Goal: Task Accomplishment & Management: Complete application form

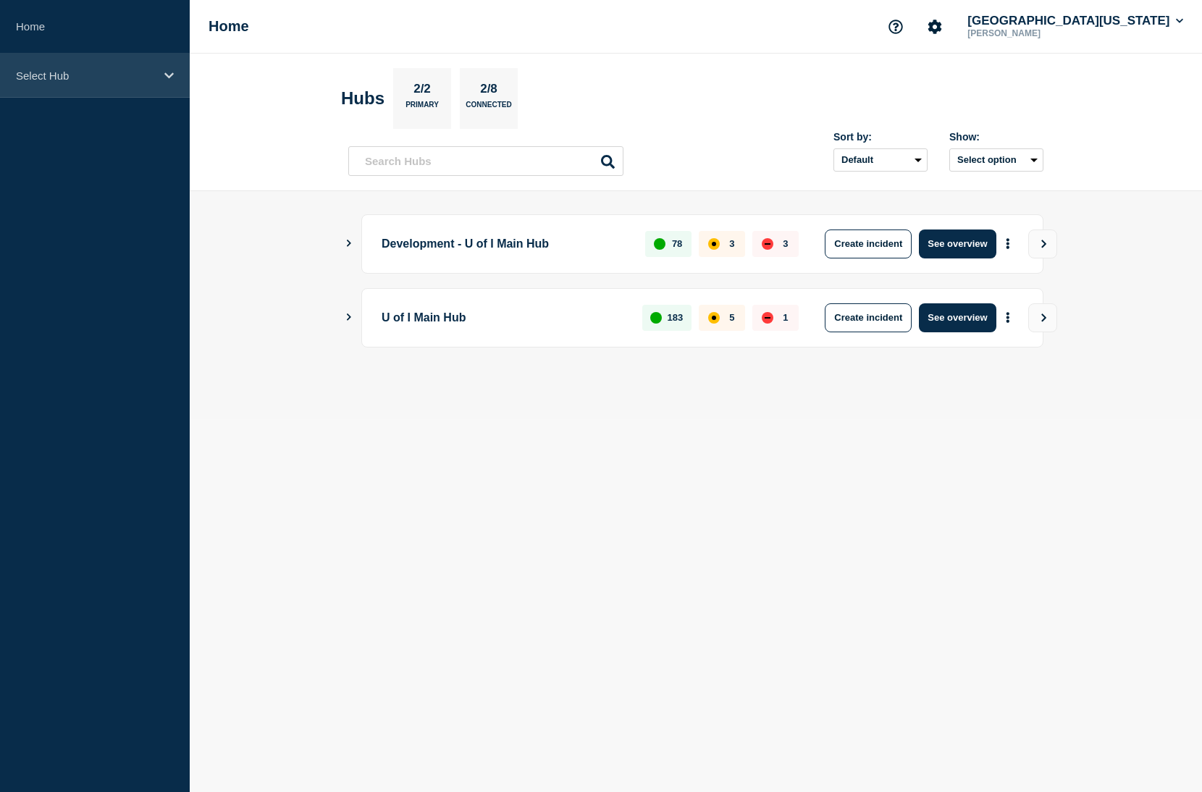
click at [121, 73] on p "Select Hub" at bounding box center [85, 75] width 139 height 12
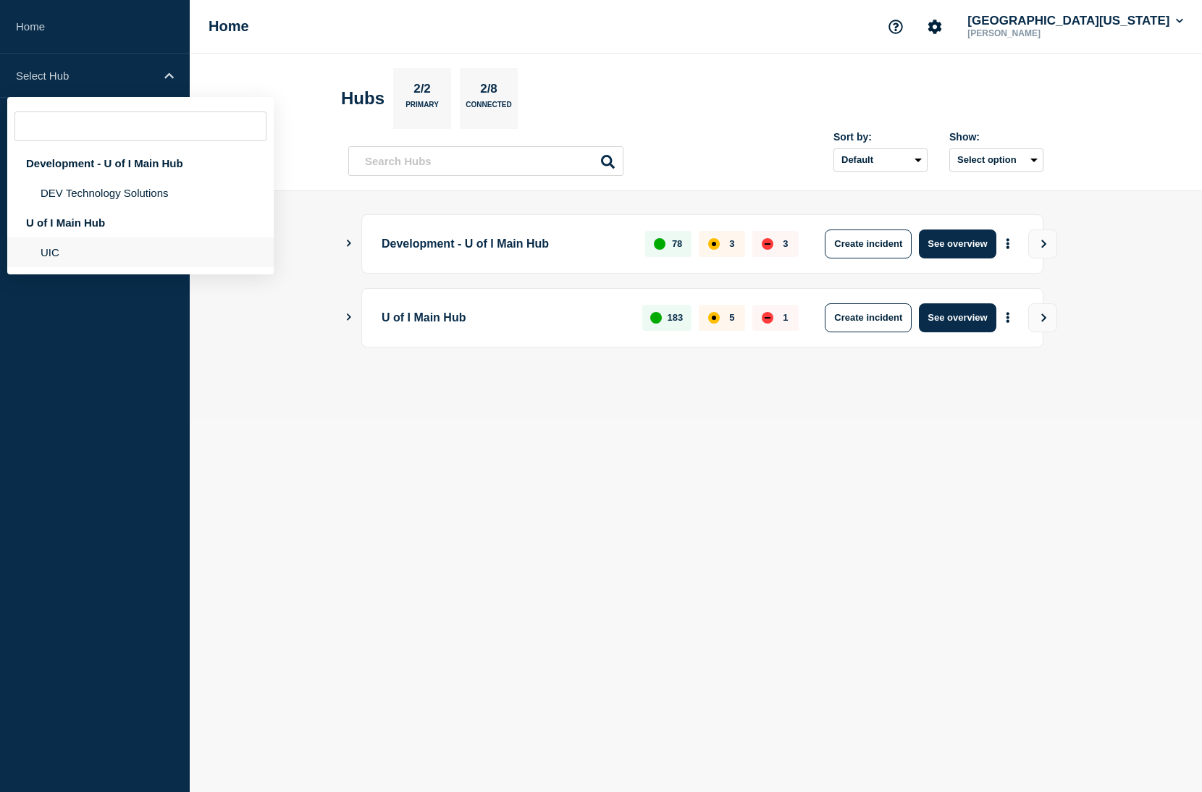
click at [111, 267] on li "UIC" at bounding box center [140, 252] width 266 height 30
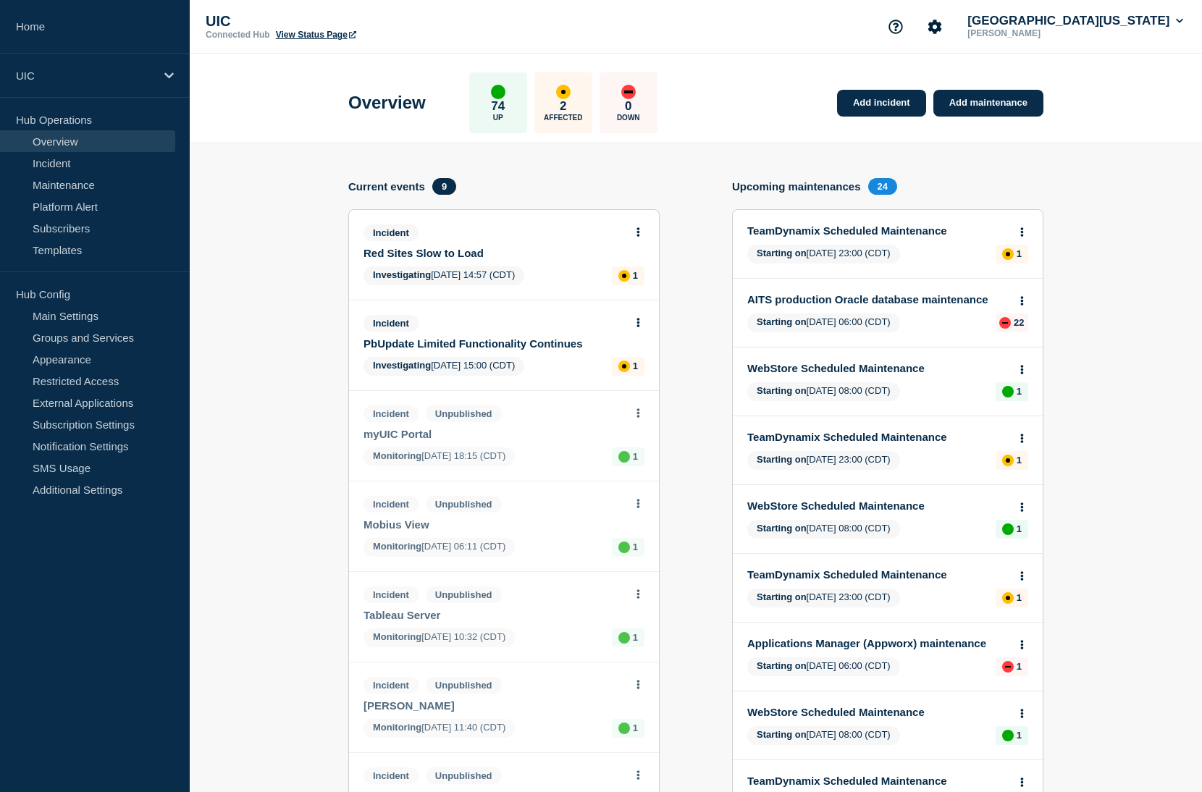
click at [316, 40] on link "View Status Page" at bounding box center [316, 35] width 80 height 10
click at [910, 98] on link "Add incident" at bounding box center [881, 103] width 89 height 27
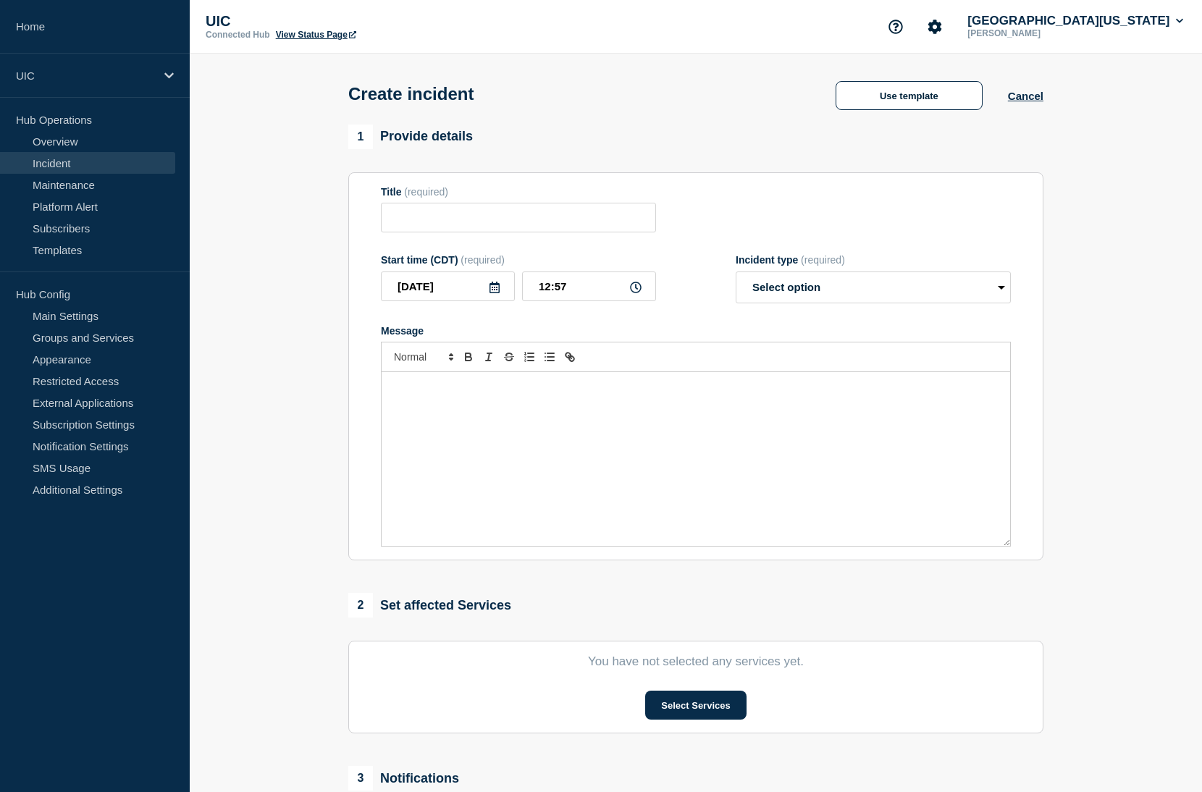
click at [497, 394] on p "Message" at bounding box center [695, 387] width 607 height 13
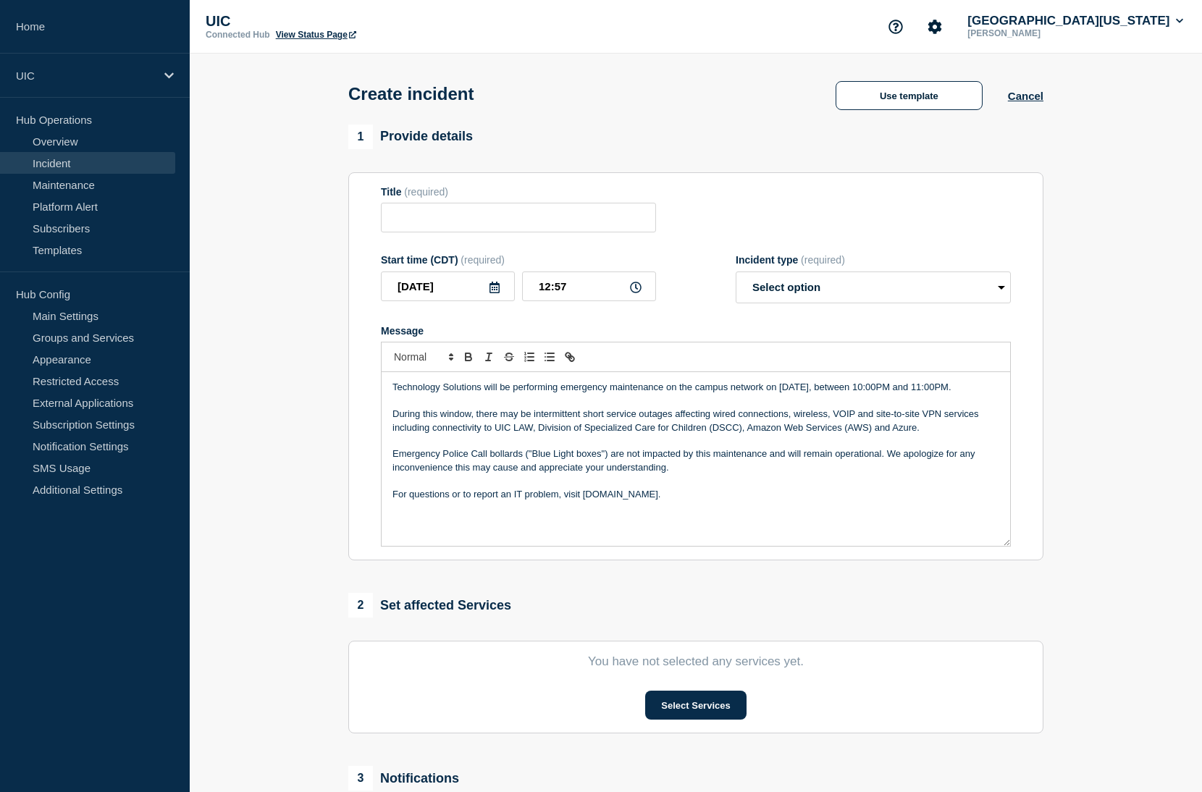
click at [395, 429] on p "During this window, there may be intermittent short service outages affecting w…" at bounding box center [695, 421] width 607 height 27
click at [992, 294] on select "Select option Investigating Identified Monitoring" at bounding box center [872, 287] width 275 height 32
click at [166, 75] on icon at bounding box center [168, 75] width 9 height 6
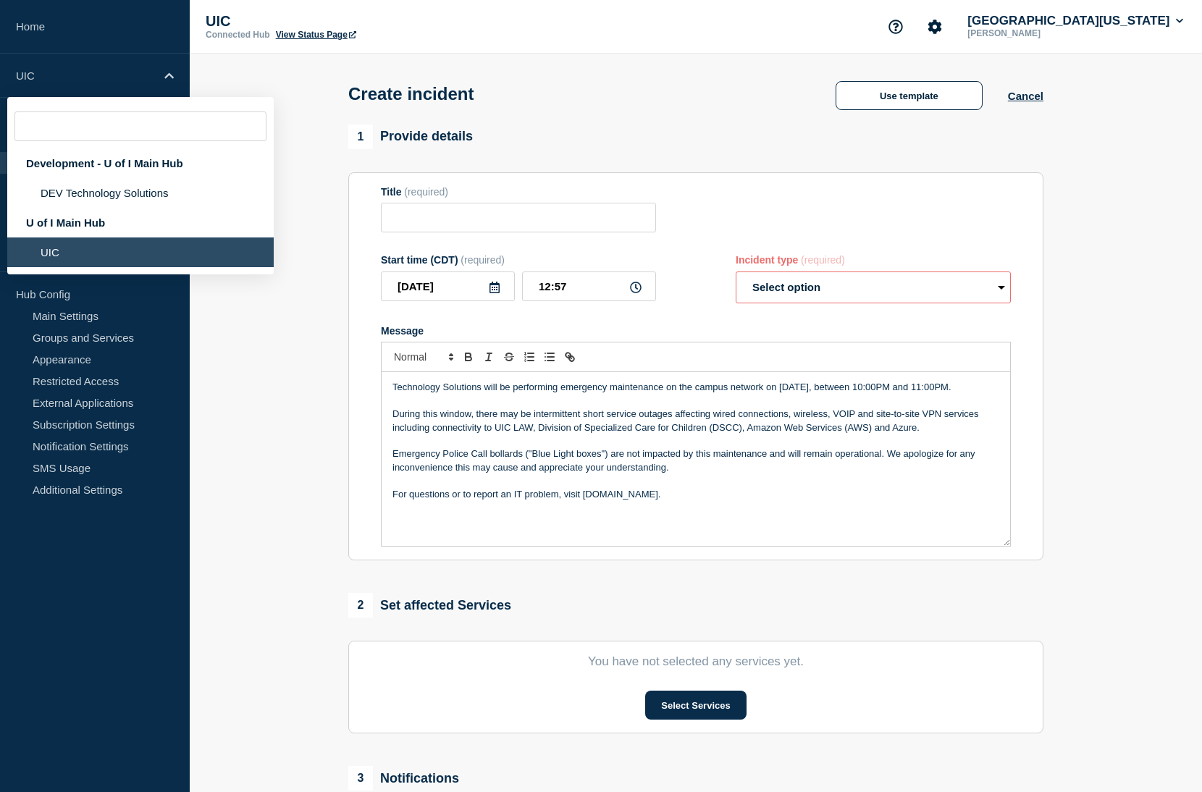
click at [107, 256] on li "UIC" at bounding box center [140, 252] width 266 height 30
click at [1035, 99] on button "Cancel" at bounding box center [1025, 96] width 35 height 12
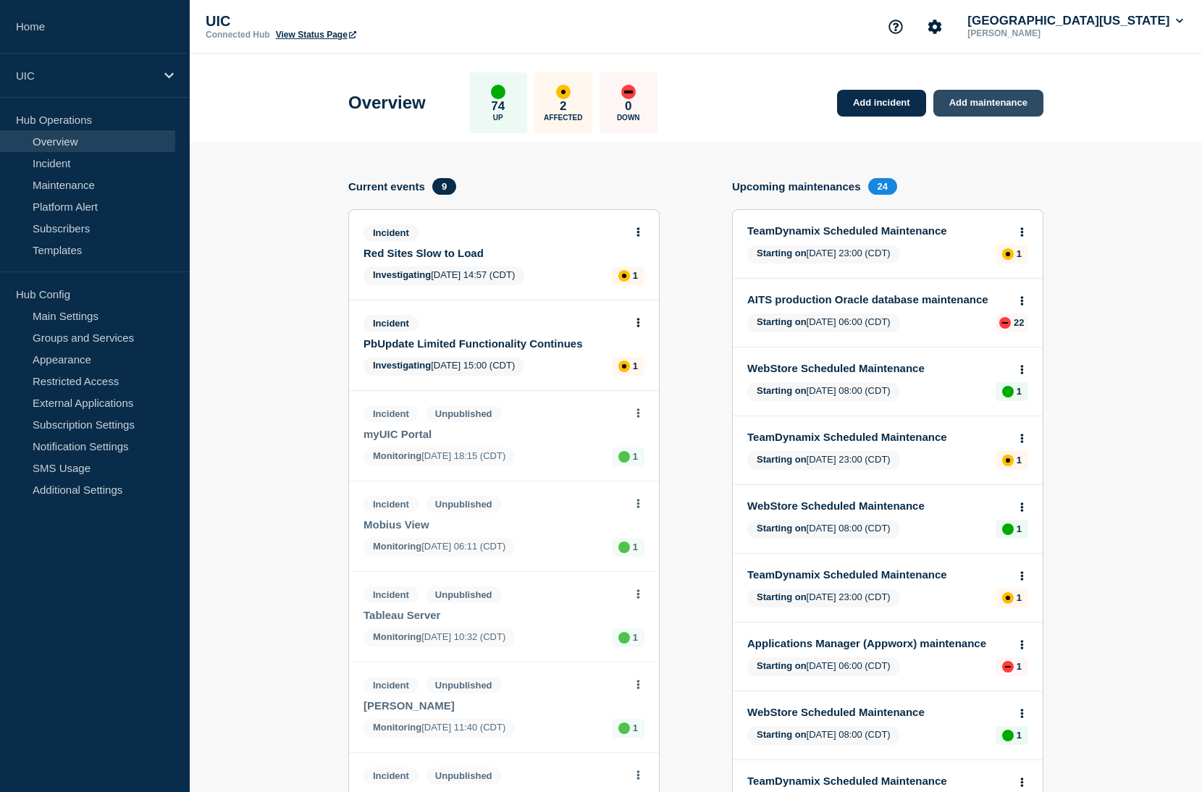
click at [1016, 106] on link "Add maintenance" at bounding box center [988, 103] width 110 height 27
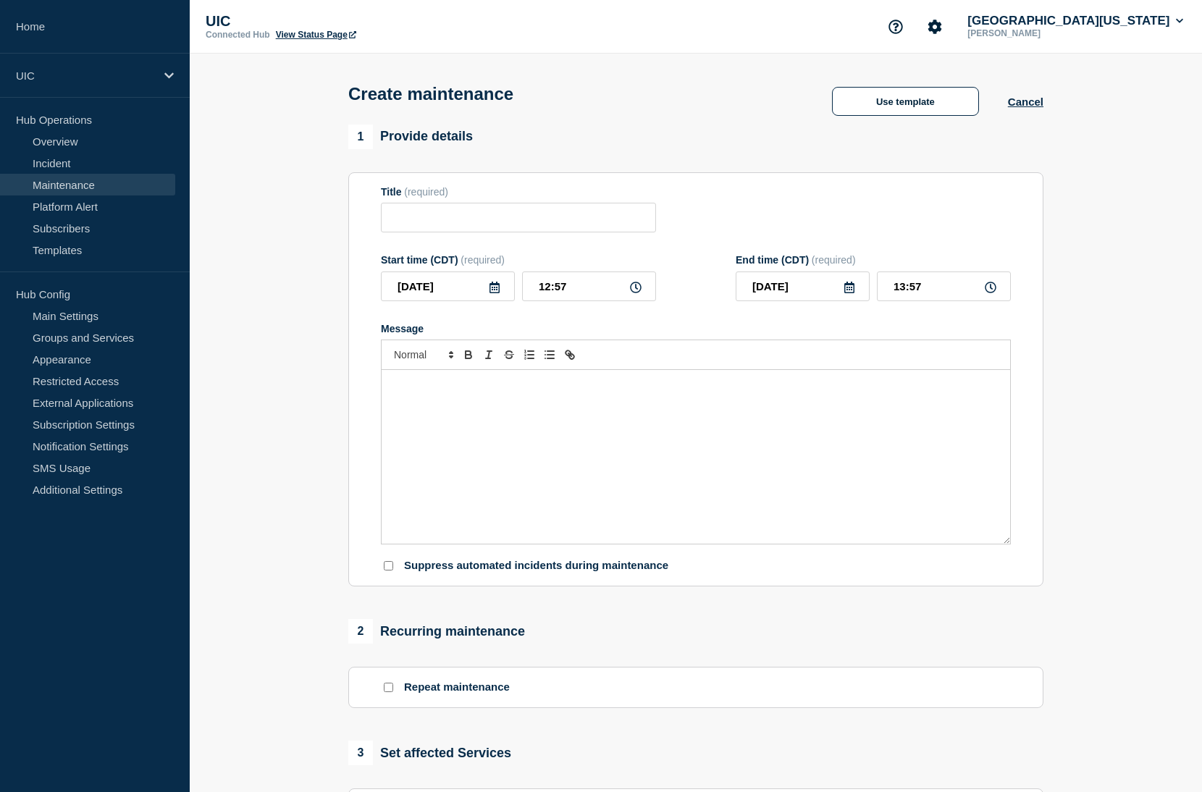
click at [983, 106] on div "Use template" at bounding box center [905, 101] width 205 height 29
click at [859, 106] on button "Use template" at bounding box center [905, 101] width 147 height 29
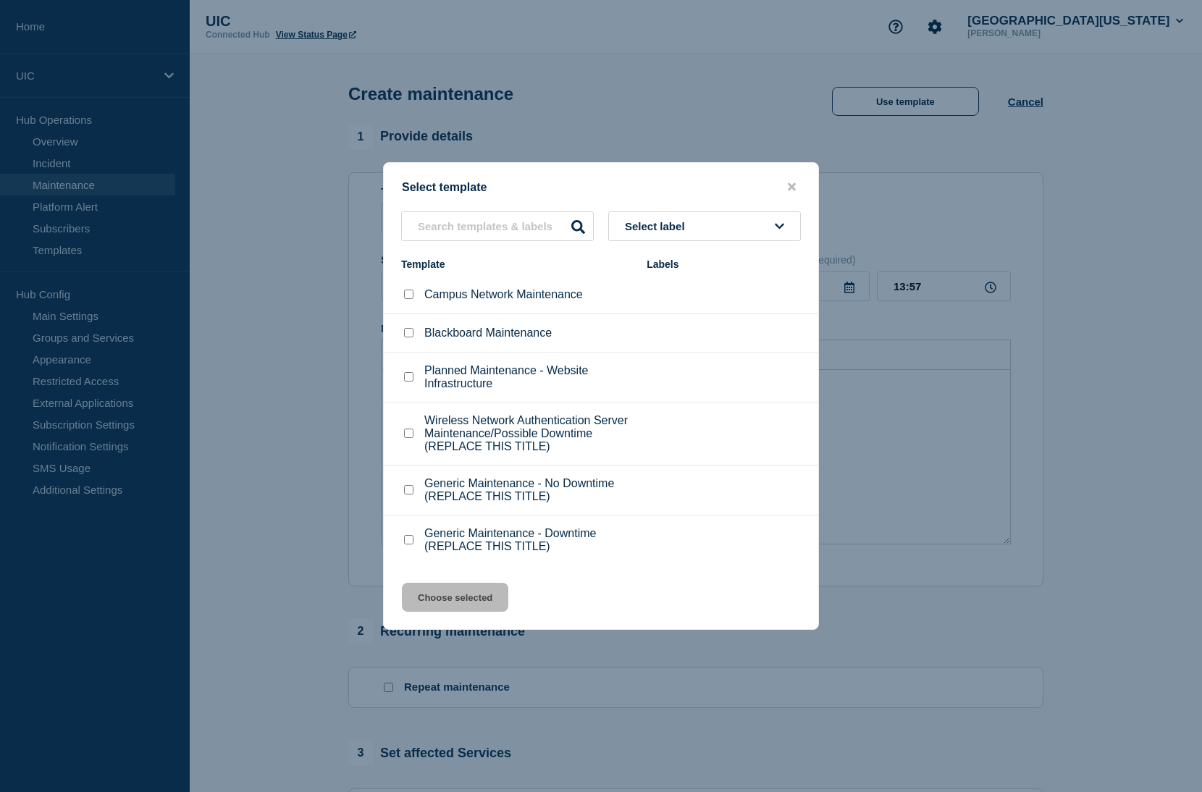
click at [408, 290] on input "Campus Network Maintenance checkbox" at bounding box center [408, 294] width 9 height 9
checkbox input "true"
click at [444, 612] on button "Choose selected" at bounding box center [455, 597] width 106 height 29
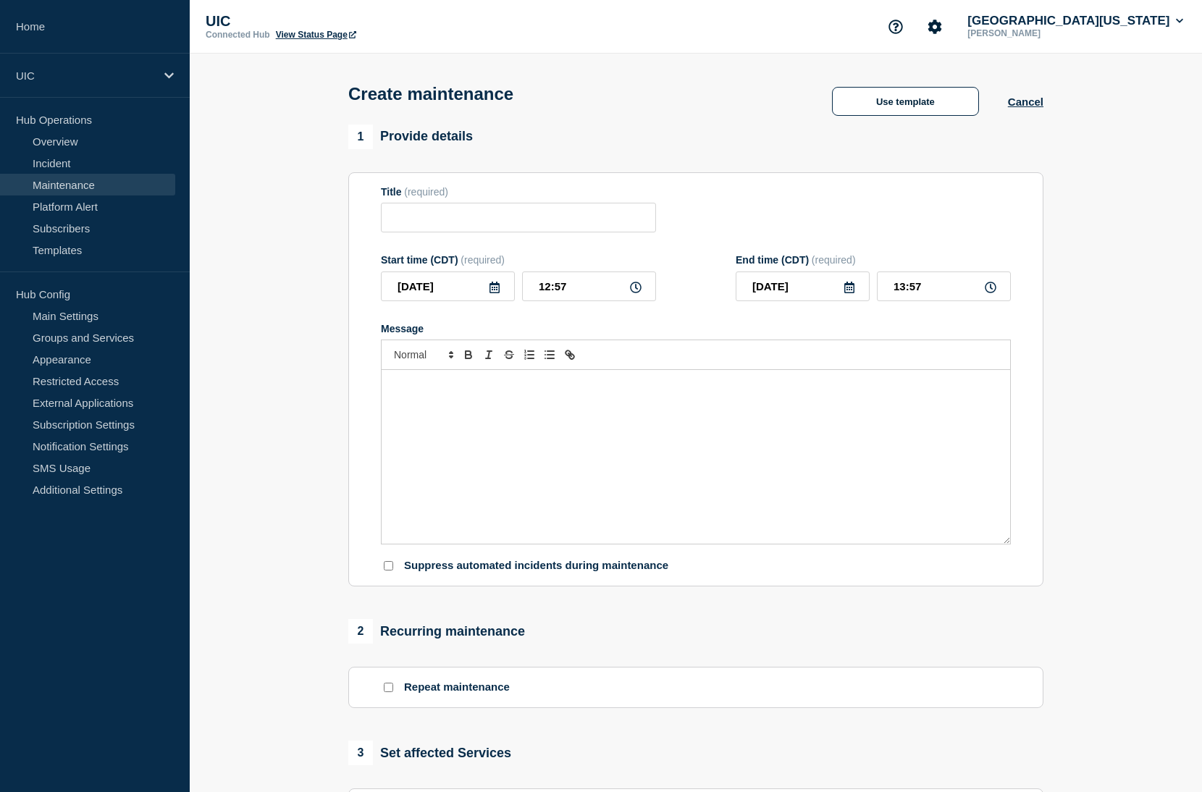
type input "Campus Network Maintenance"
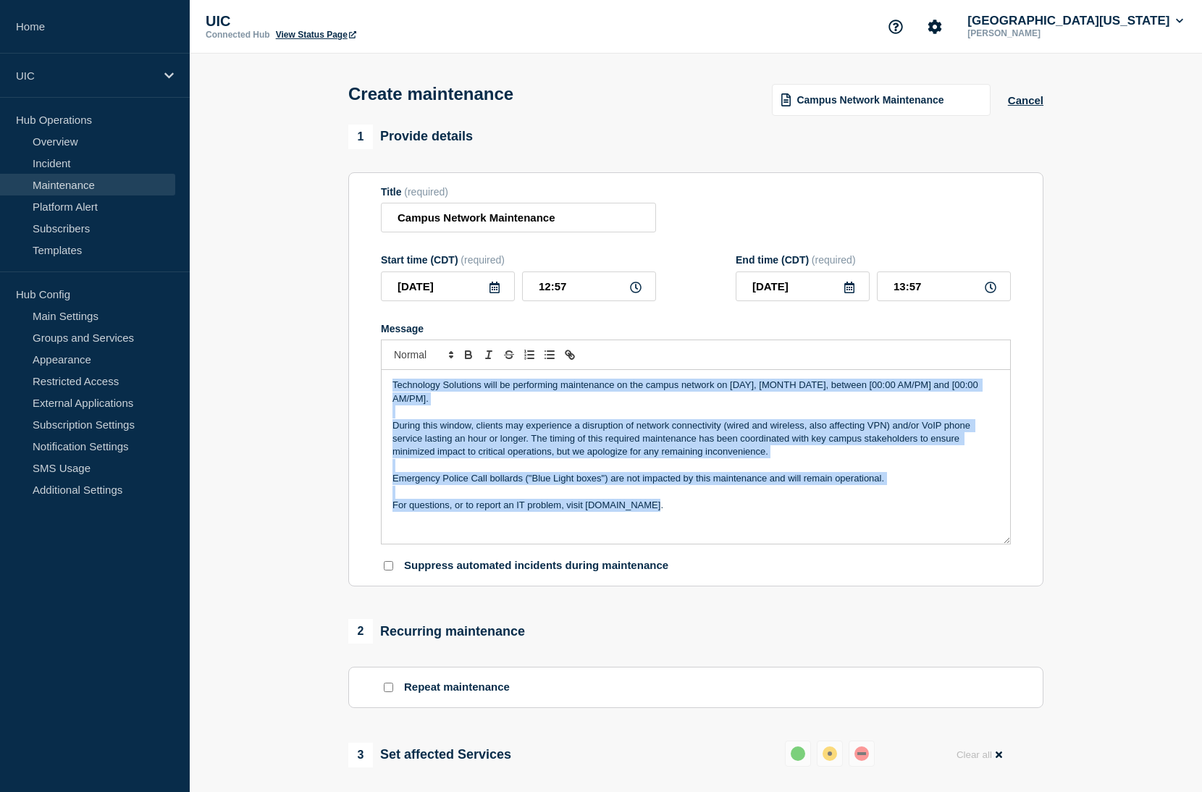
drag, startPoint x: 670, startPoint y: 525, endPoint x: 379, endPoint y: 366, distance: 330.7
click at [379, 366] on section "Title (required) Campus Network Maintenance Start time (CDT) (required) [DATE] …" at bounding box center [695, 379] width 695 height 415
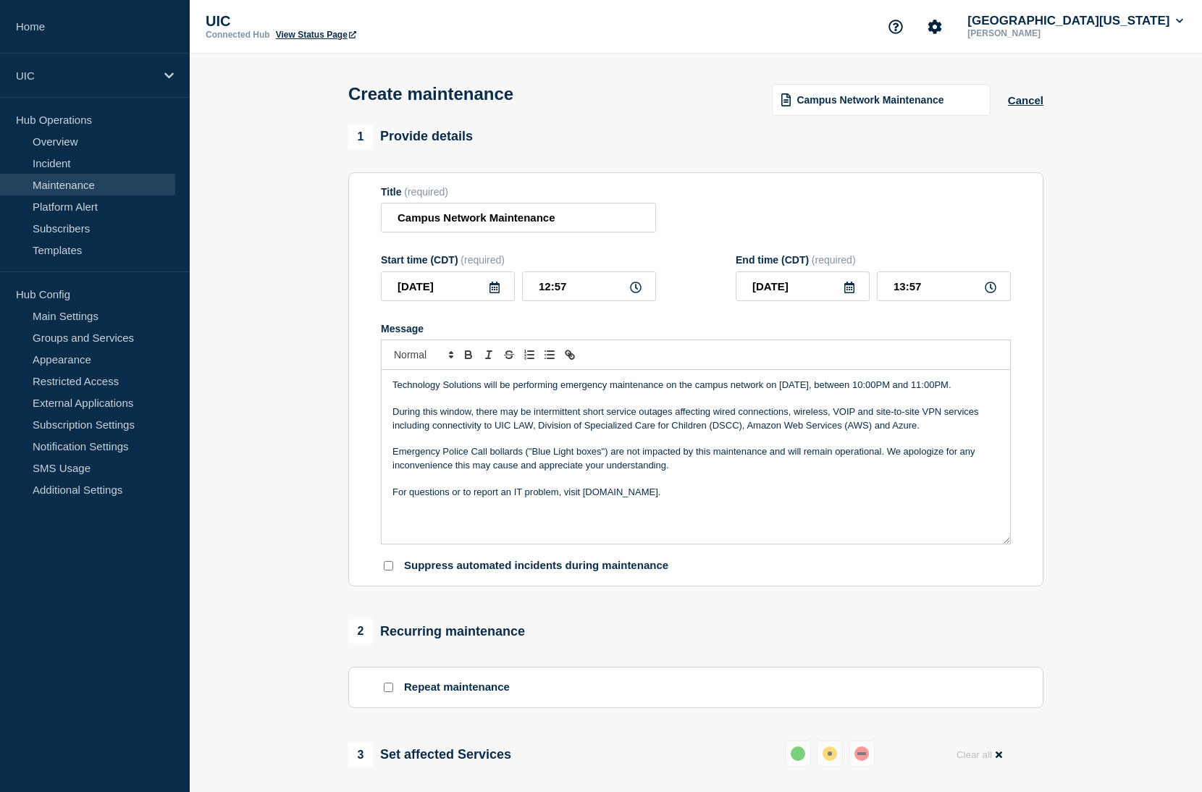
click at [396, 423] on p "During this window, there may be intermittent short service outages affecting w…" at bounding box center [695, 418] width 607 height 27
click at [495, 293] on icon at bounding box center [495, 288] width 12 height 12
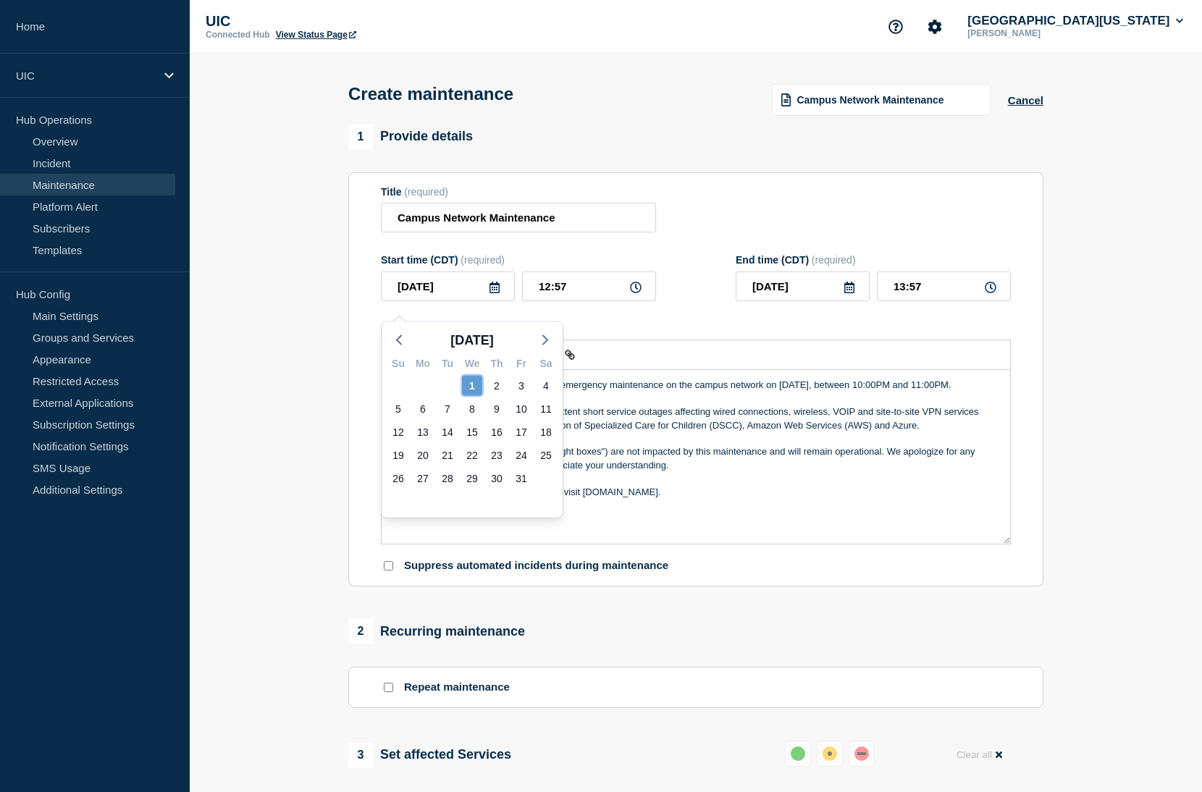
click at [468, 394] on div "1" at bounding box center [472, 386] width 20 height 20
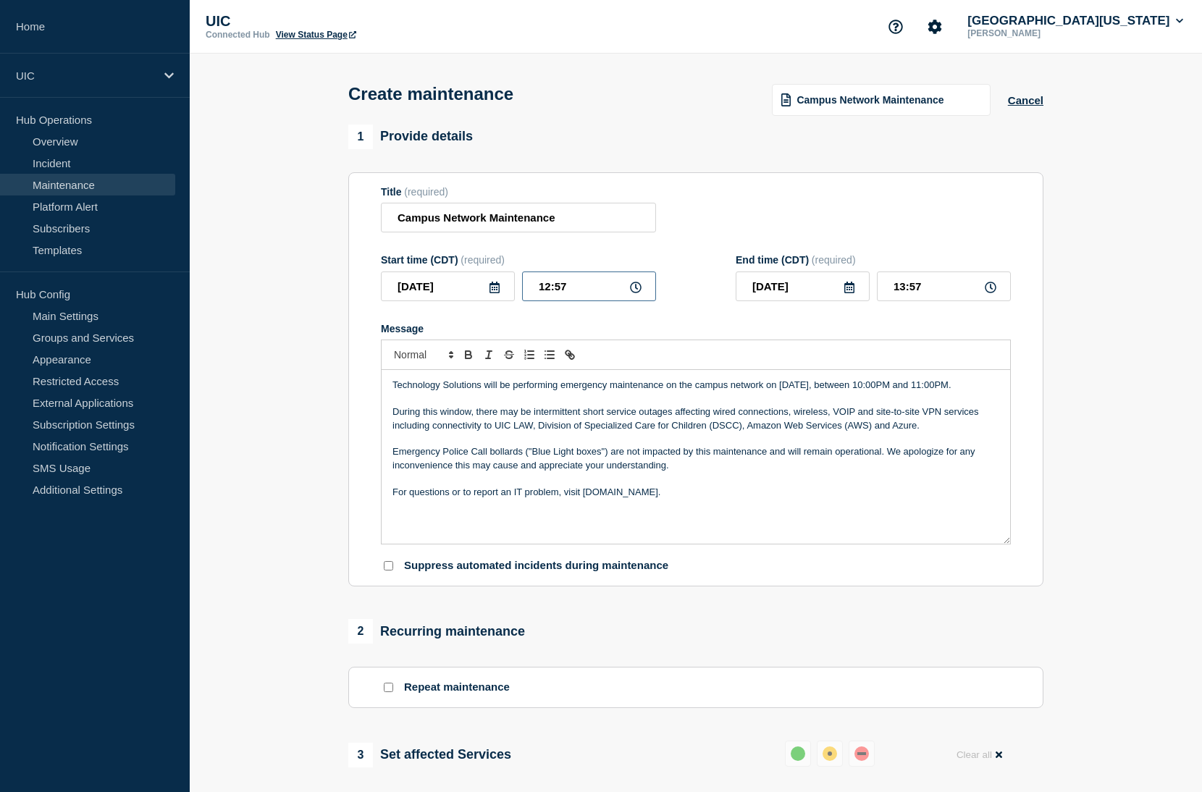
drag, startPoint x: 580, startPoint y: 298, endPoint x: 508, endPoint y: 274, distance: 75.3
click at [509, 275] on div "Start time (CDT) (required) [DATE] 12:57" at bounding box center [518, 277] width 275 height 47
type input "10:00"
type input "11:00"
type input "20:00"
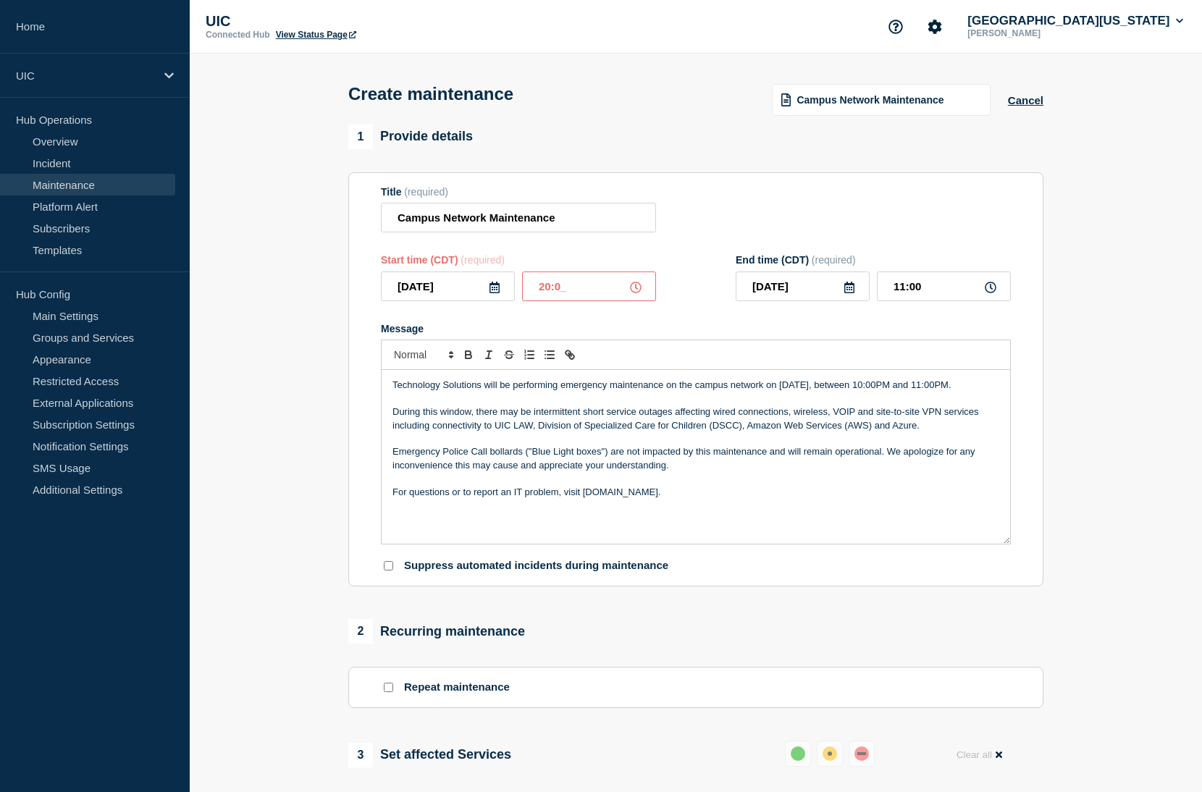
type input "21:00"
click at [549, 295] on input "20:00" at bounding box center [589, 286] width 134 height 30
type input "22:00"
type input "23:00"
click at [940, 298] on input "23:00" at bounding box center [944, 286] width 134 height 30
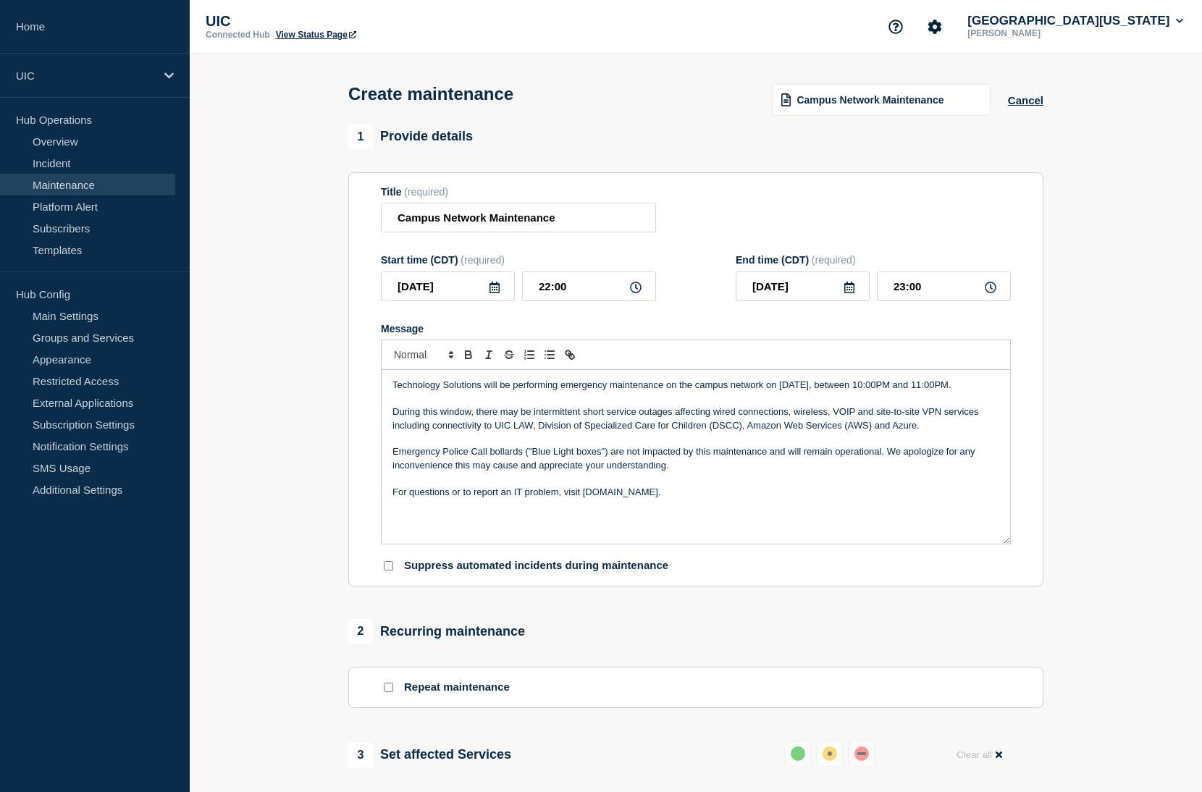
click at [861, 353] on div "Message Technology Solutions will be performing emergency maintenance on the ca…" at bounding box center [696, 434] width 630 height 222
click at [397, 219] on input "Campus Network Maintenance" at bounding box center [518, 218] width 275 height 30
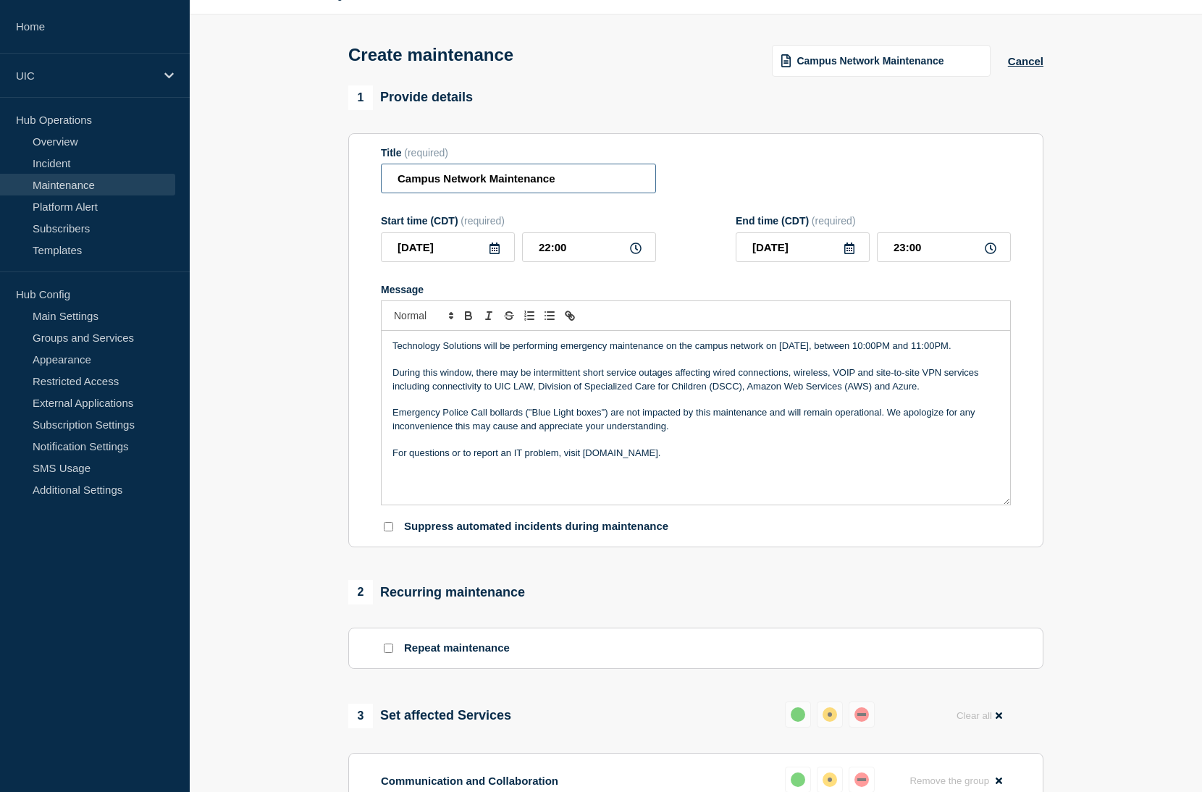
scroll to position [48, 0]
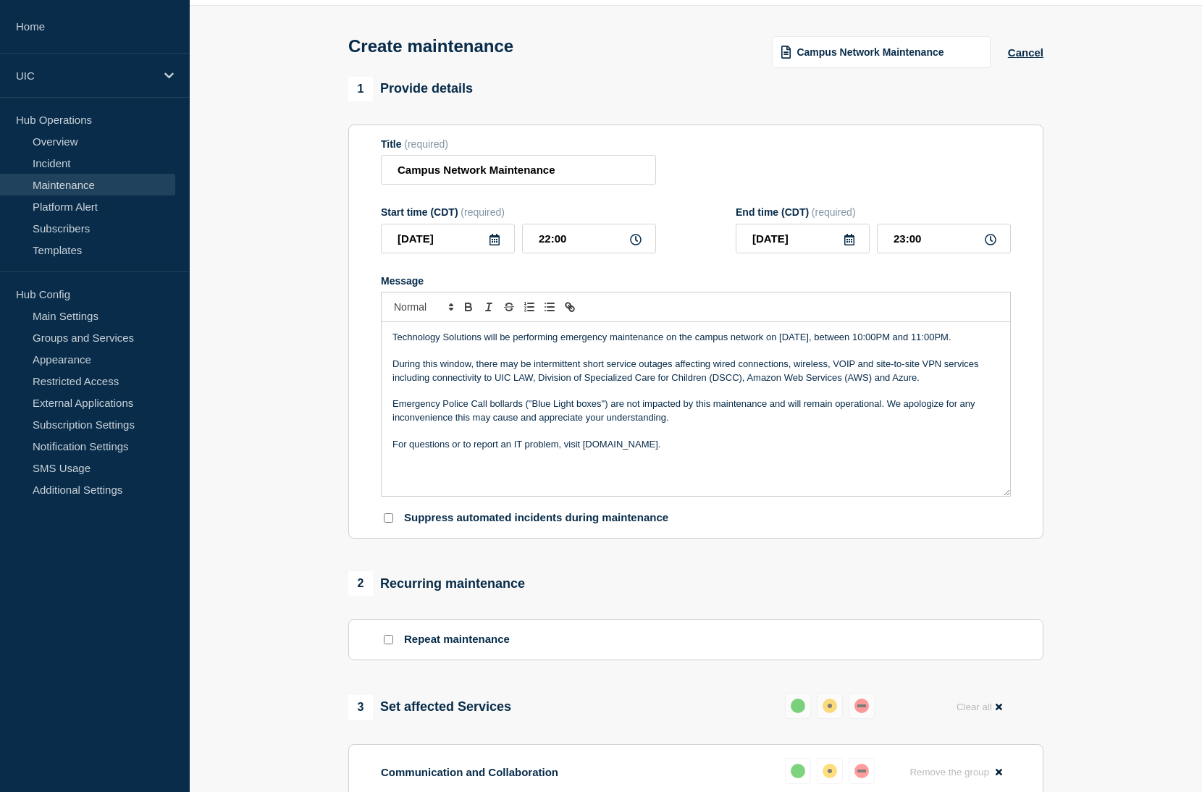
click at [821, 344] on p "Technology Solutions will be performing emergency maintenance on the campus net…" at bounding box center [695, 337] width 607 height 13
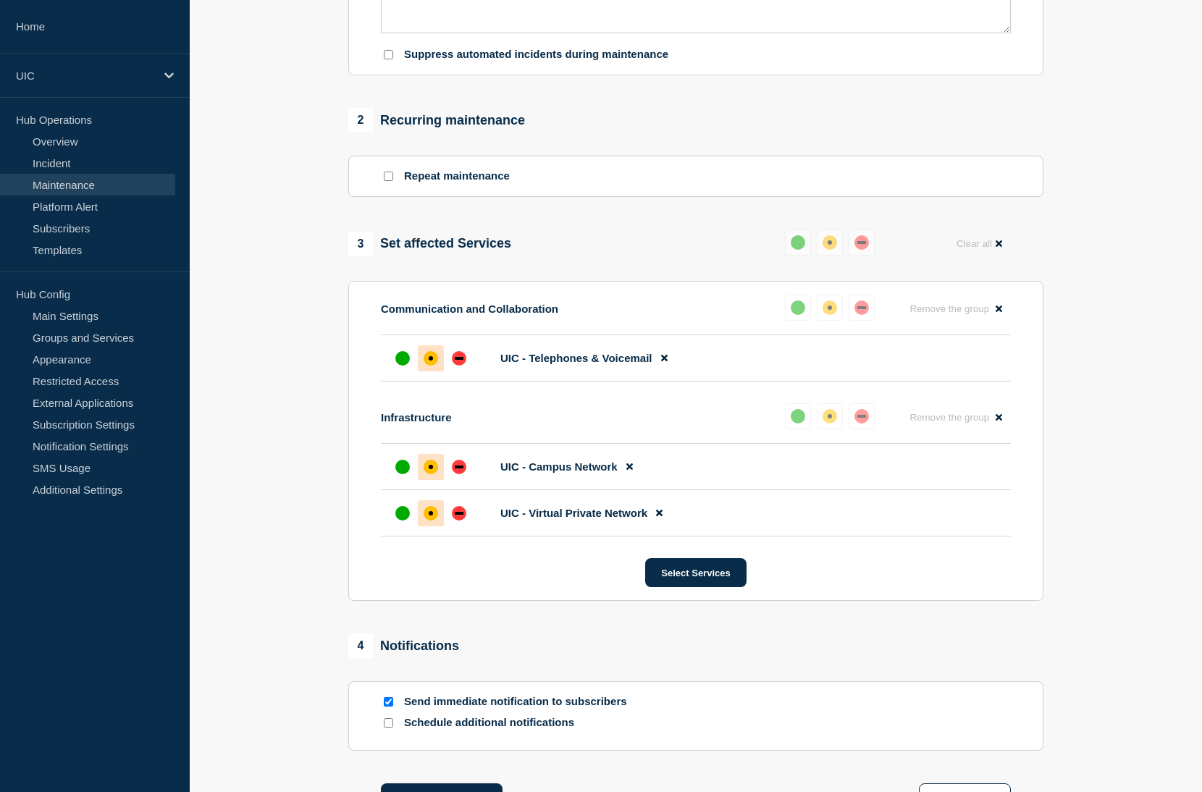
scroll to position [734, 0]
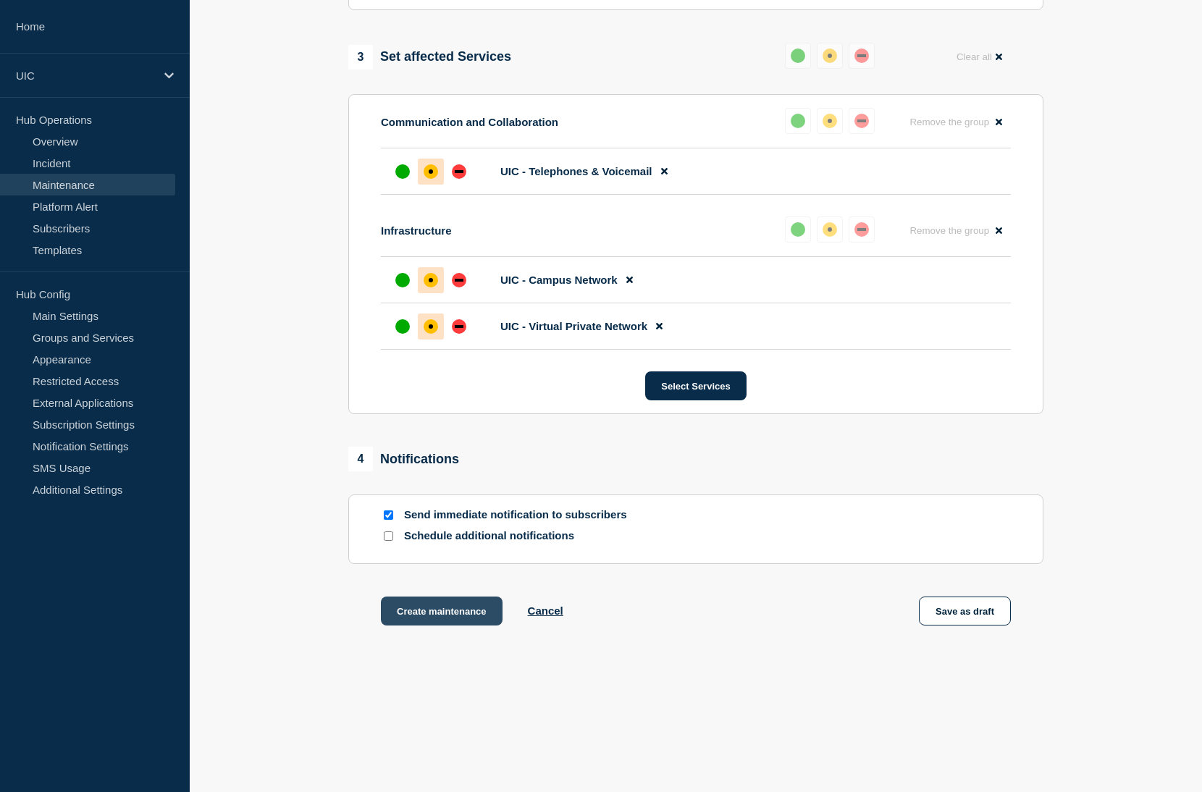
click at [419, 607] on button "Create maintenance" at bounding box center [442, 610] width 122 height 29
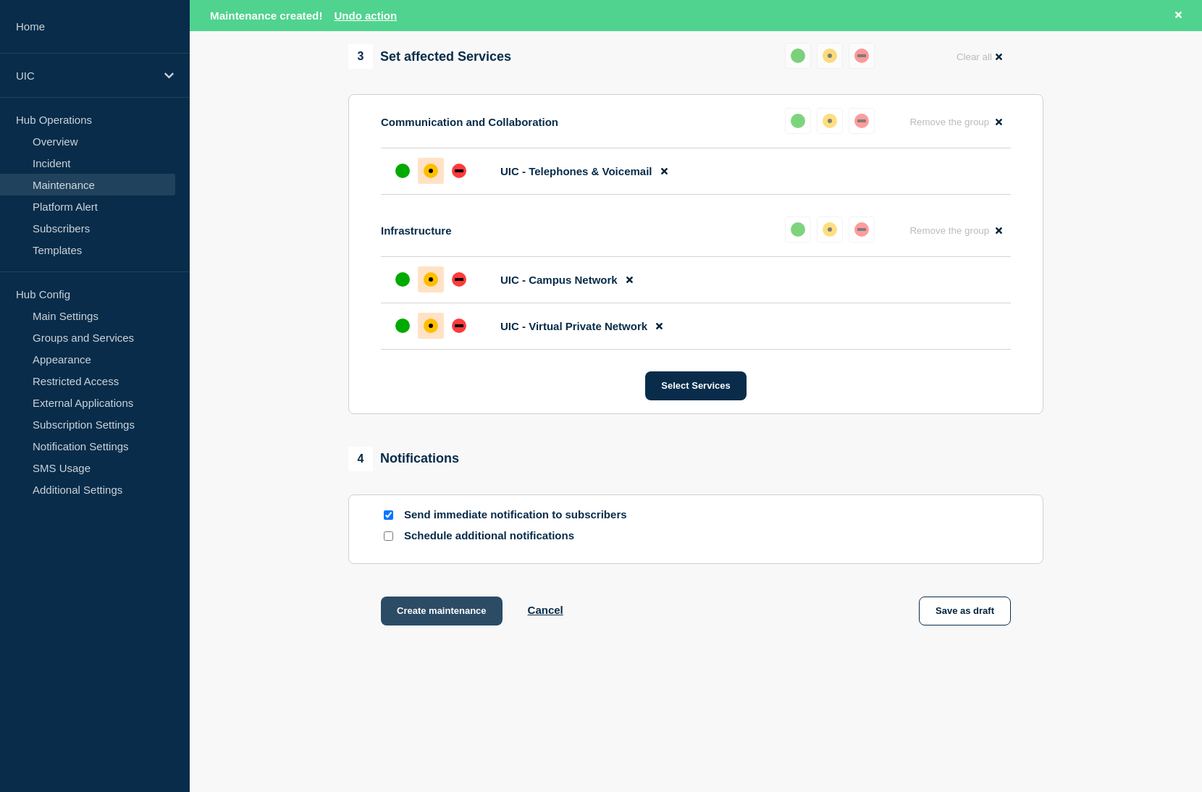
scroll to position [764, 0]
